Goal: Find specific page/section: Find specific page/section

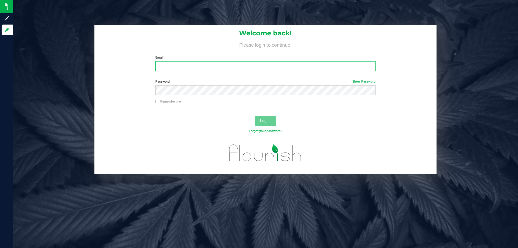
click at [226, 63] on input "Email" at bounding box center [266, 66] width 220 height 10
type input "[EMAIL_ADDRESS][DOMAIN_NAME]"
click at [255, 116] on button "Log In" at bounding box center [266, 121] width 22 height 10
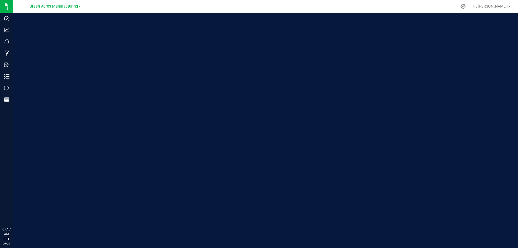
click at [79, 5] on link "Green Acres Manufacturing" at bounding box center [54, 6] width 51 height 5
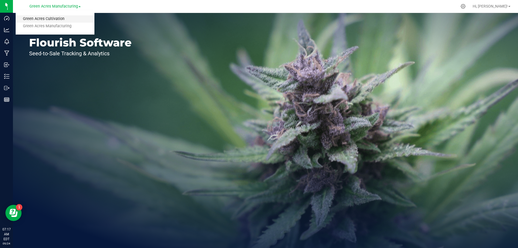
click at [75, 17] on link "Green Acres Cultivation" at bounding box center [55, 18] width 79 height 7
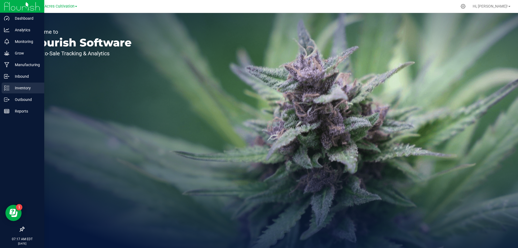
click at [20, 90] on p "Inventory" at bounding box center [25, 88] width 32 height 6
